Goal: Check status

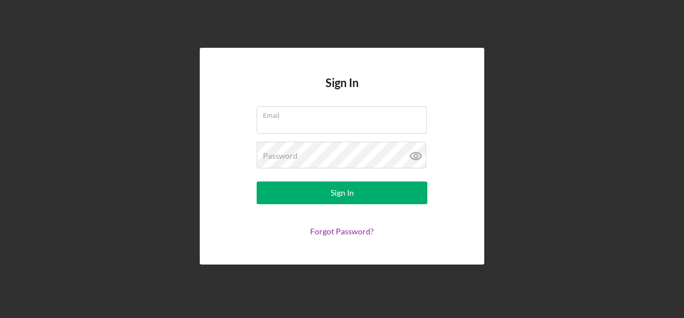
type input "[EMAIL_ADDRESS][PERSON_NAME][DOMAIN_NAME]"
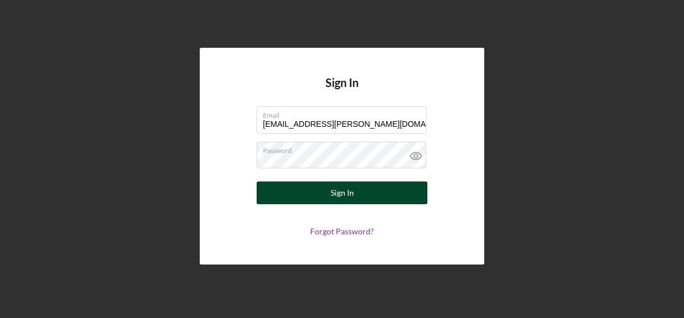
click at [324, 192] on button "Sign In" at bounding box center [342, 192] width 171 height 23
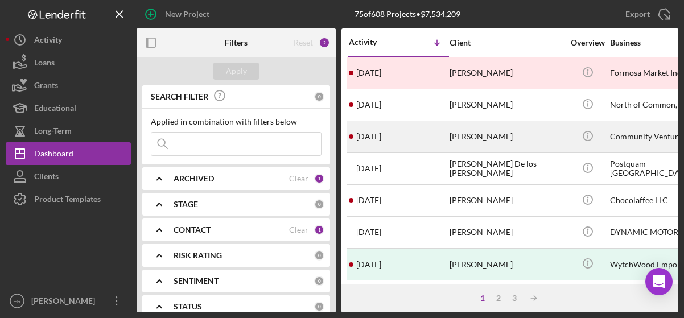
click at [472, 142] on div "[PERSON_NAME]" at bounding box center [506, 137] width 114 height 30
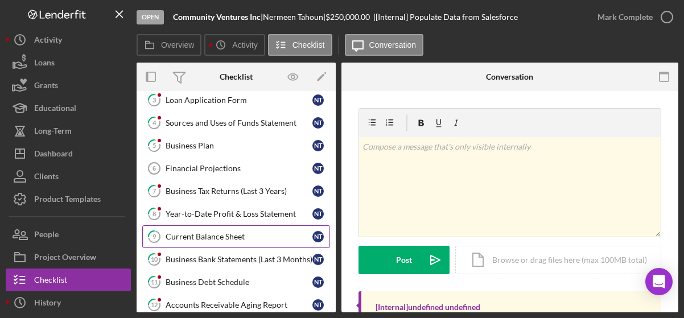
scroll to position [228, 0]
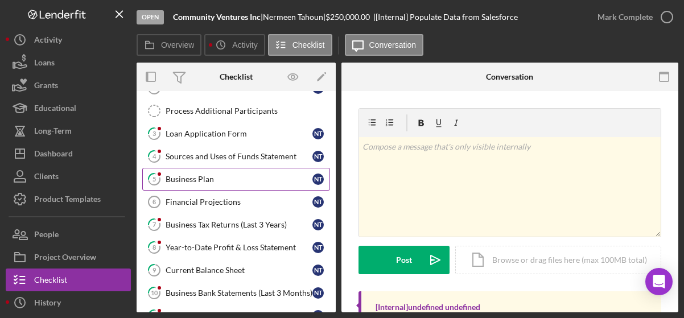
click at [202, 175] on div "Business Plan" at bounding box center [239, 179] width 147 height 9
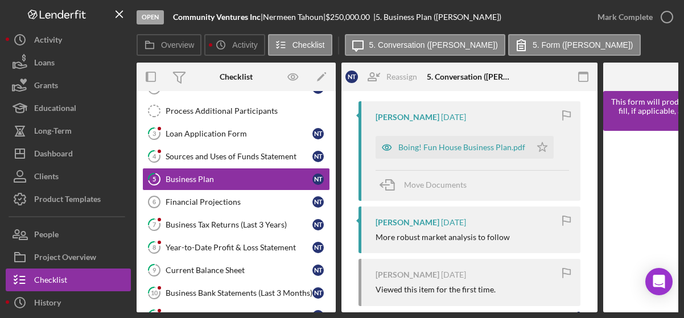
scroll to position [198, 0]
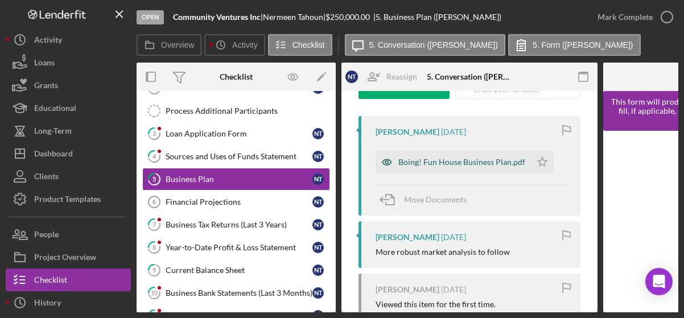
click at [444, 159] on div "Boing! Fun House Business Plan.pdf" at bounding box center [461, 162] width 127 height 9
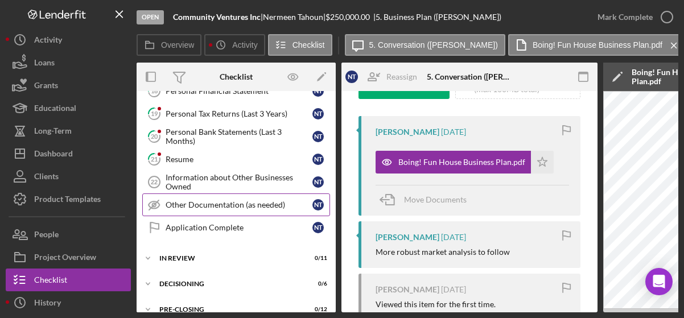
scroll to position [555, 0]
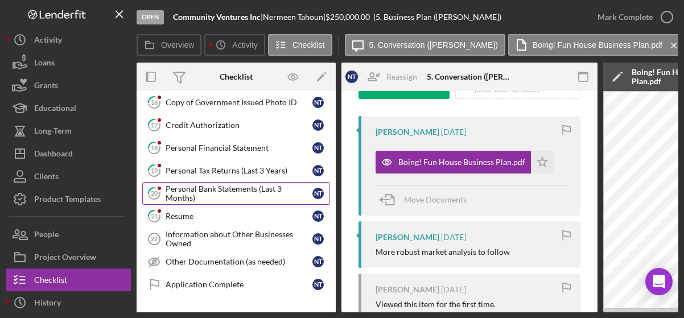
click at [225, 184] on div "Personal Bank Statements (Last 3 Months)" at bounding box center [239, 193] width 147 height 18
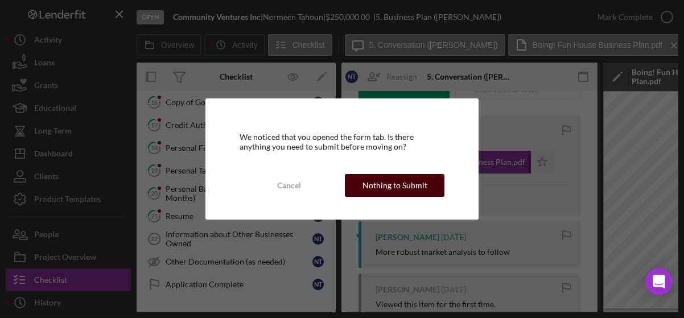
click at [384, 180] on div "Nothing to Submit" at bounding box center [394, 185] width 65 height 23
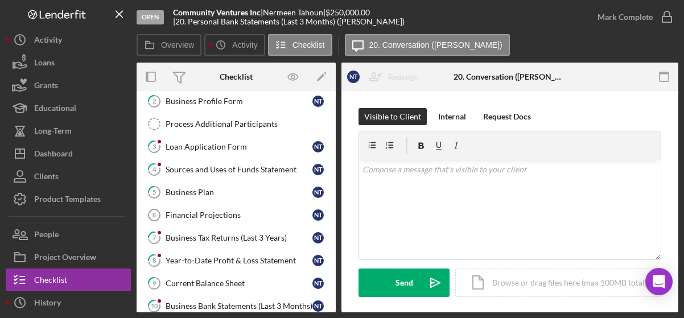
scroll to position [213, 0]
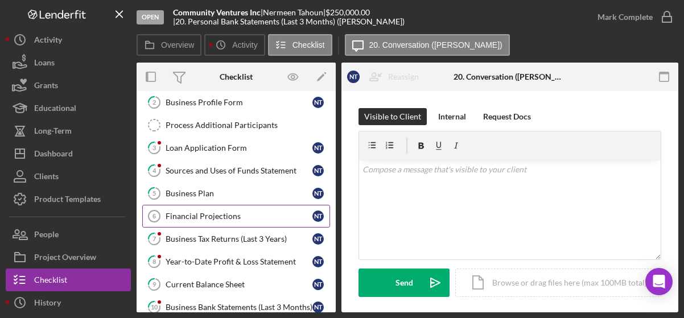
click at [235, 212] on div "Financial Projections" at bounding box center [239, 216] width 147 height 9
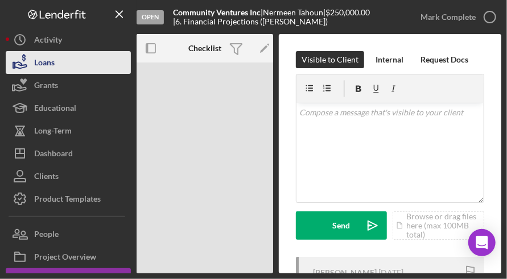
click at [39, 67] on div "Loans" at bounding box center [44, 64] width 20 height 26
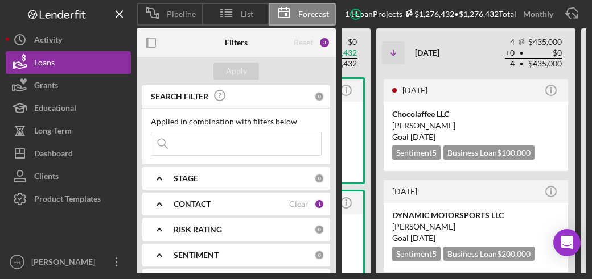
scroll to position [0, 326]
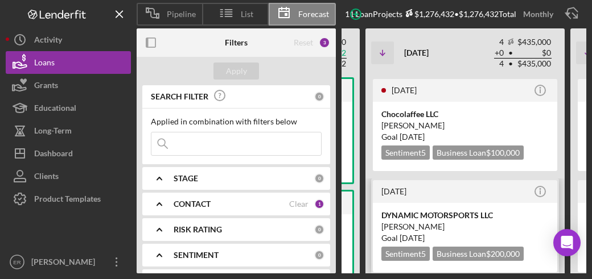
click at [416, 218] on div "DYNAMIC MOTORSPORTS LLC" at bounding box center [464, 215] width 167 height 11
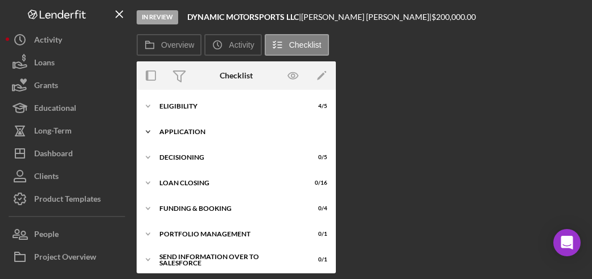
click at [162, 131] on div "Application" at bounding box center [240, 132] width 162 height 7
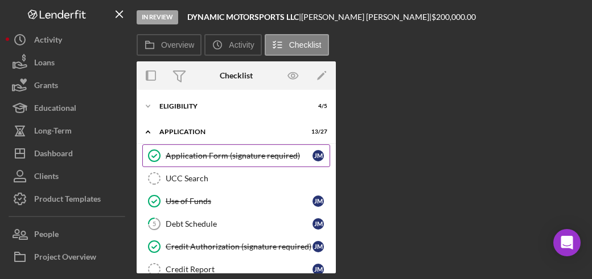
scroll to position [57, 0]
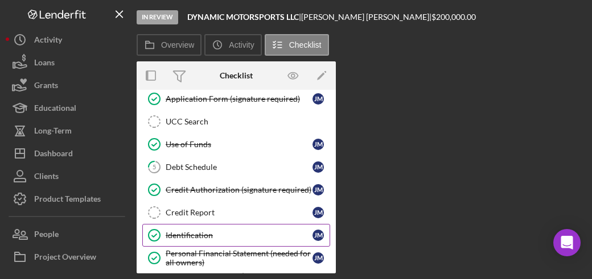
click at [191, 237] on div "Identification" at bounding box center [239, 235] width 147 height 9
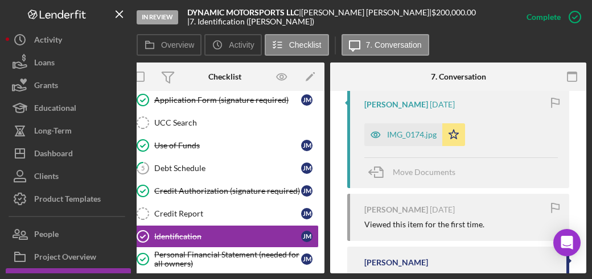
scroll to position [394, 0]
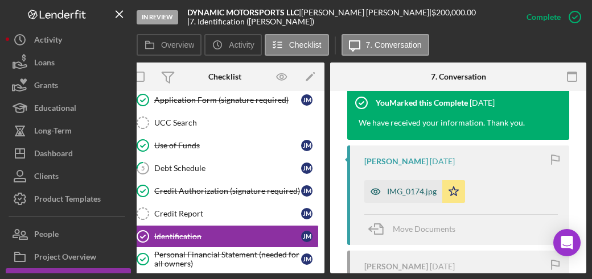
click at [403, 192] on div "IMG_0174.jpg" at bounding box center [411, 191] width 49 height 9
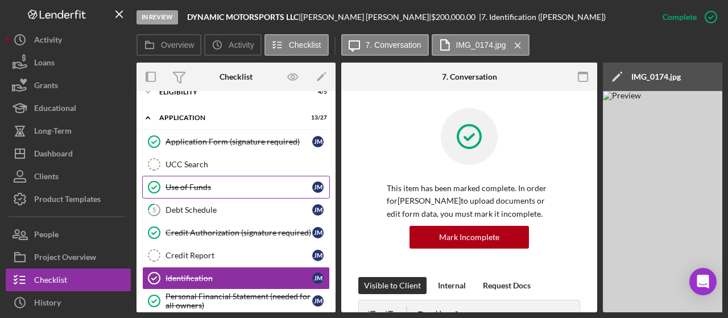
scroll to position [0, 0]
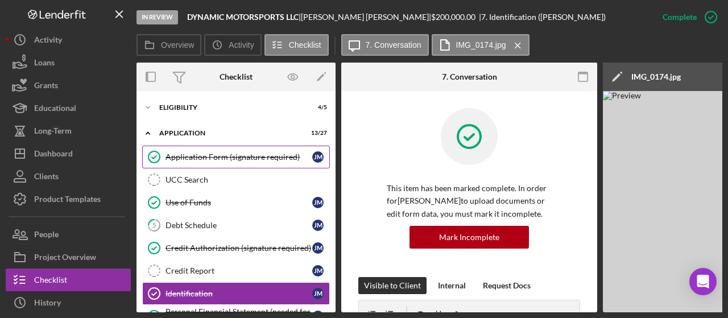
click at [199, 153] on div "Application Form (signature required)" at bounding box center [239, 156] width 147 height 9
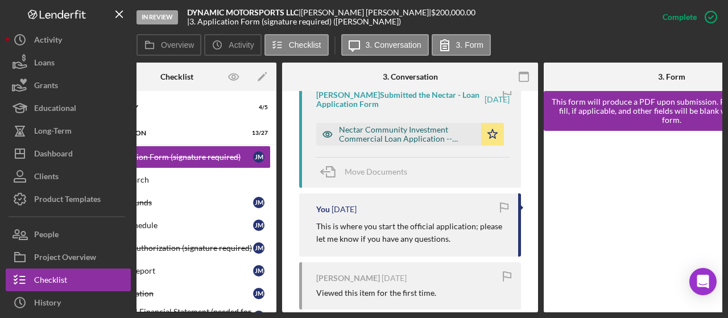
scroll to position [455, 0]
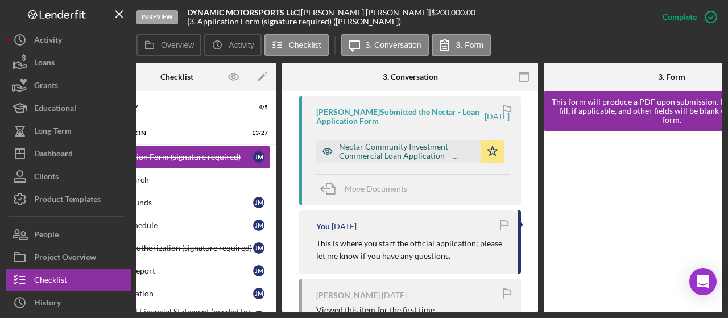
click at [369, 147] on div "Nectar Community Investment Commercial Loan Application -- [DATE] 10_35am.pdf" at bounding box center [407, 151] width 137 height 18
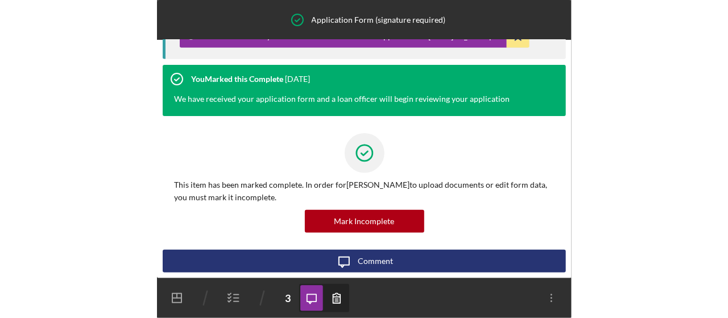
scroll to position [218, 0]
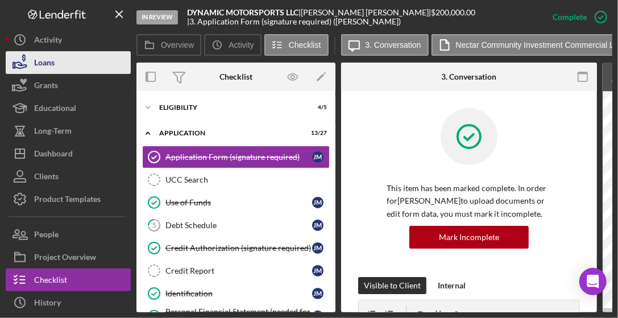
click at [77, 67] on button "Loans" at bounding box center [68, 62] width 125 height 23
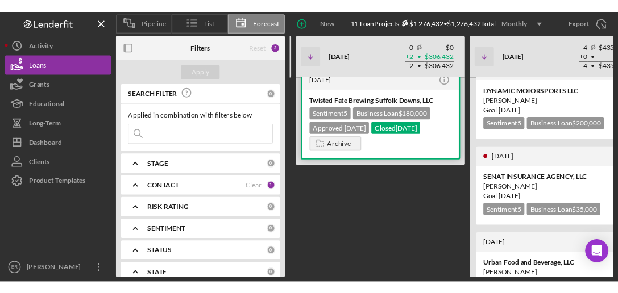
scroll to position [177, 0]
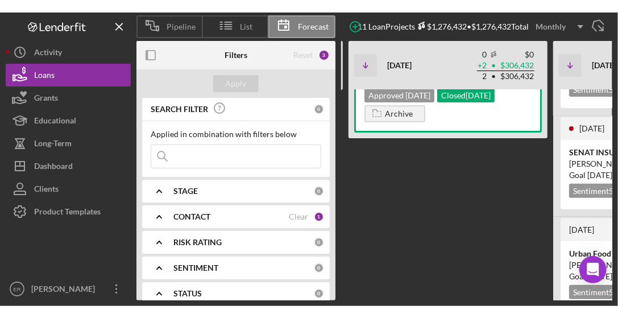
scroll to position [0, 0]
